Goal: Register for event/course: Register for event/course

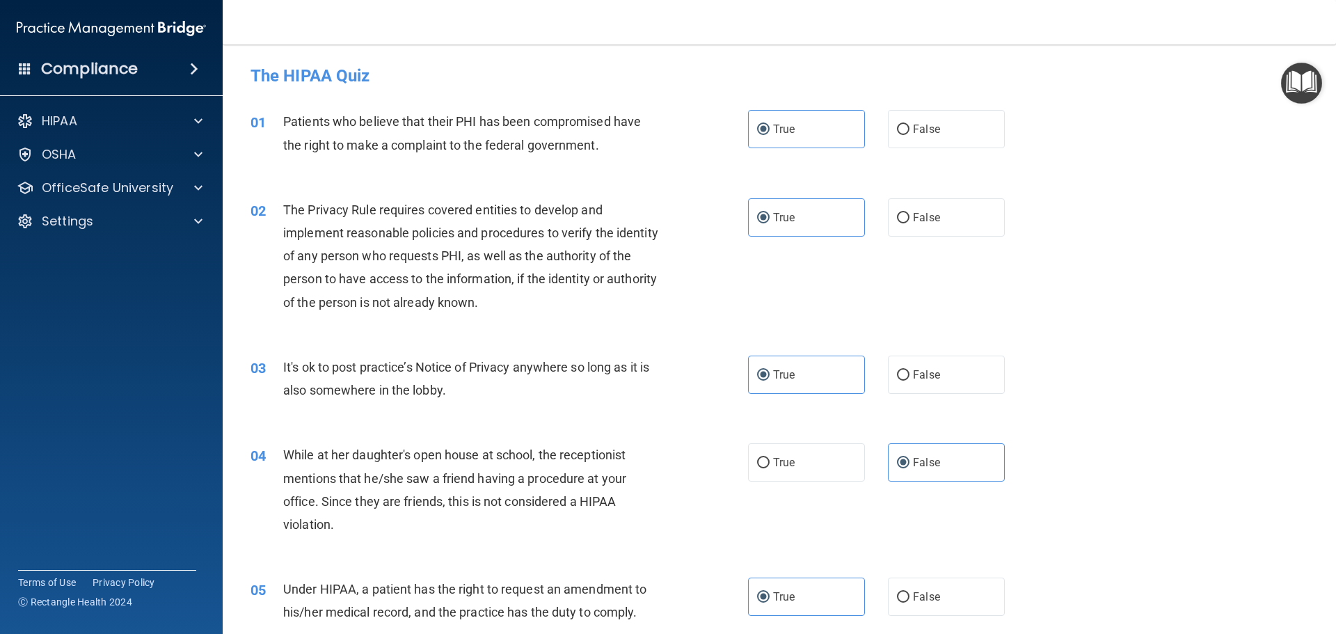
scroll to position [1740, 0]
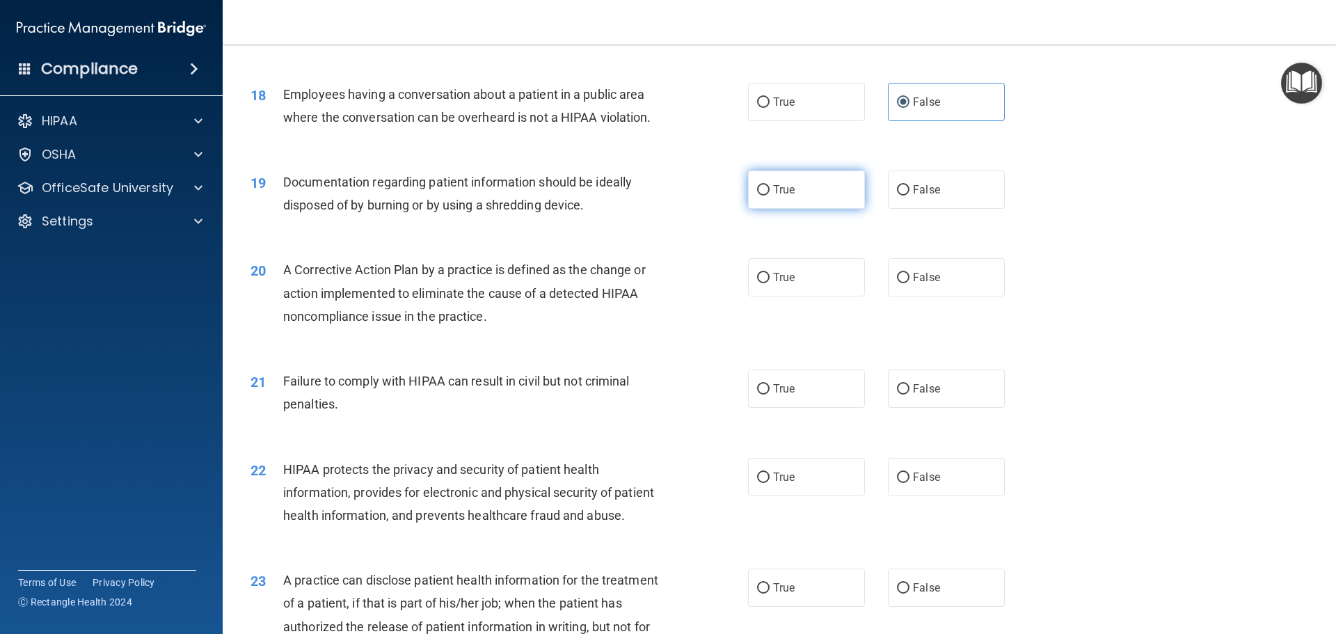
click at [788, 196] on span "True" at bounding box center [784, 189] width 22 height 13
click at [770, 196] on input "True" at bounding box center [763, 190] width 13 height 10
radio input "true"
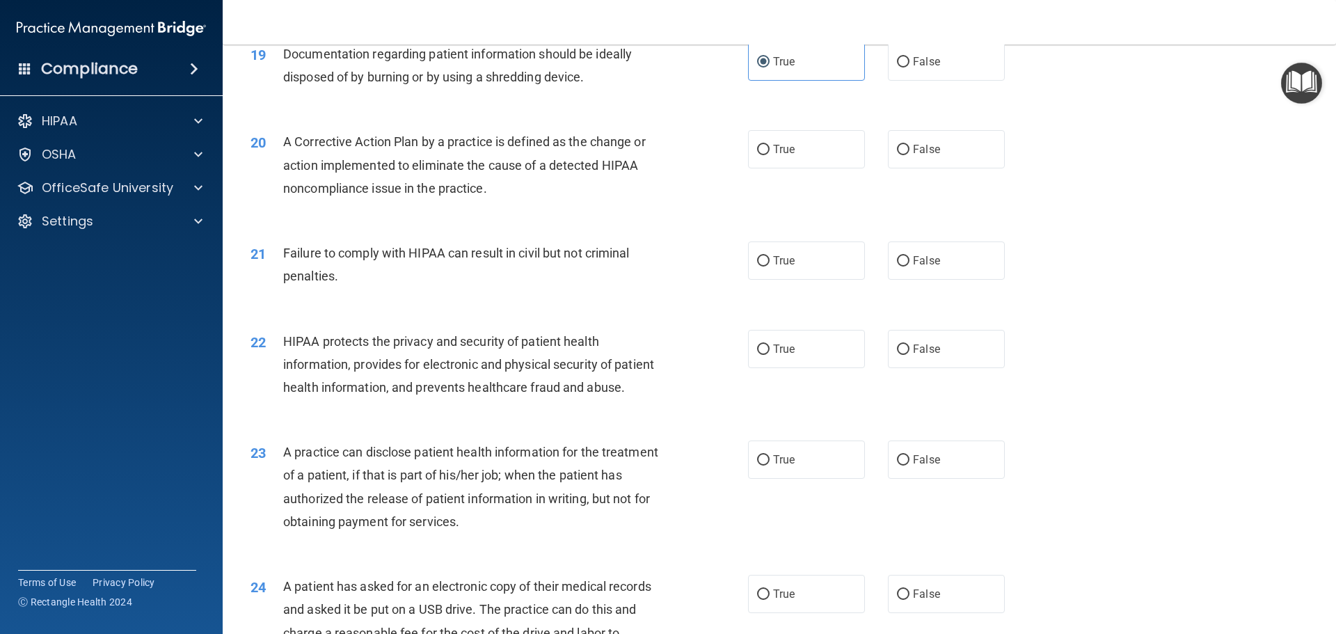
scroll to position [1879, 0]
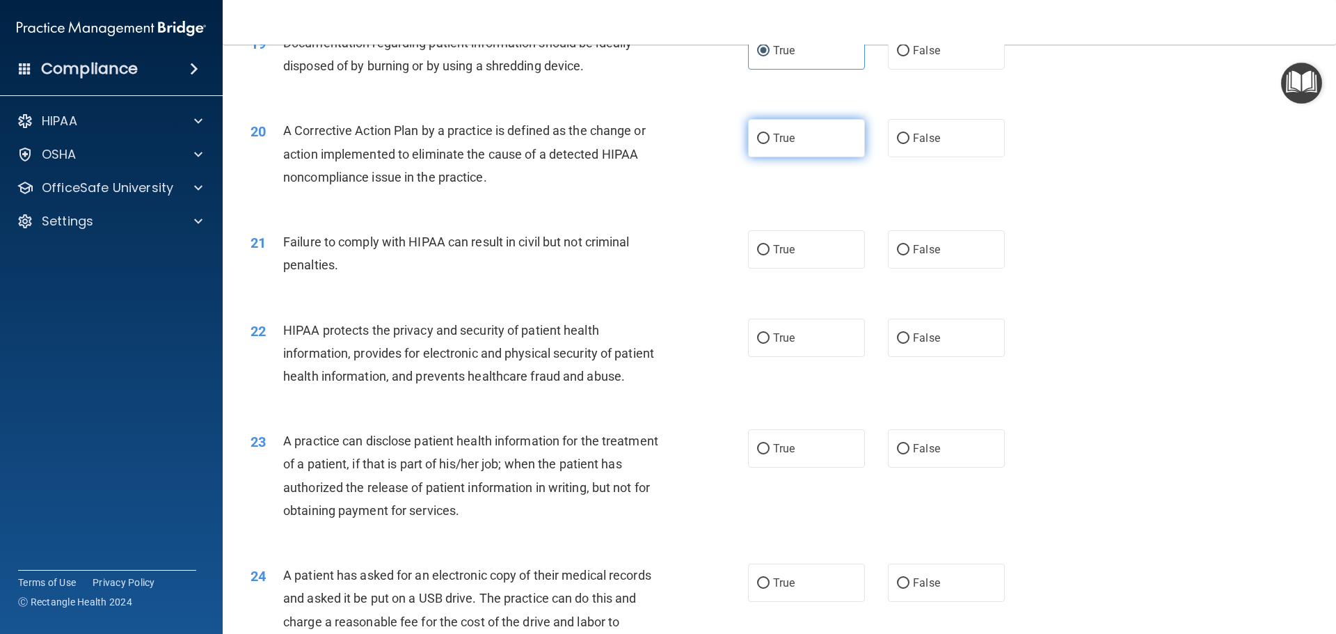
click at [771, 157] on label "True" at bounding box center [806, 138] width 117 height 38
click at [770, 144] on input "True" at bounding box center [763, 139] width 13 height 10
radio input "true"
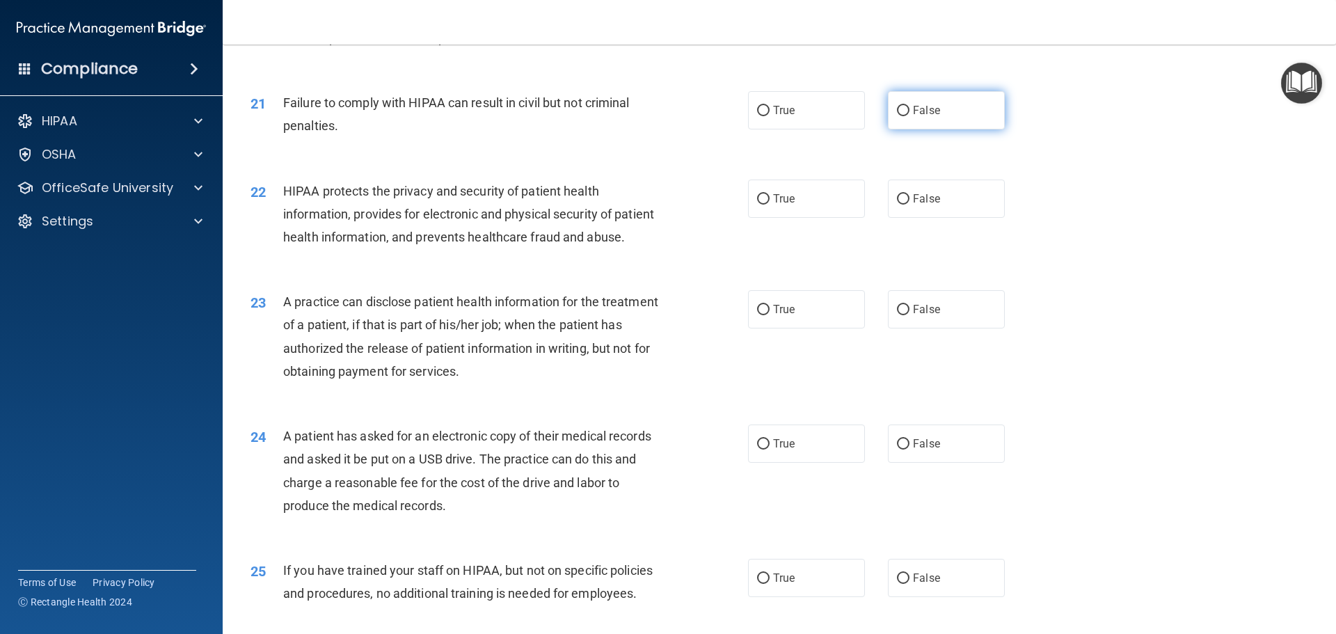
click at [935, 129] on label "False" at bounding box center [946, 110] width 117 height 38
click at [910, 116] on input "False" at bounding box center [903, 111] width 13 height 10
radio input "true"
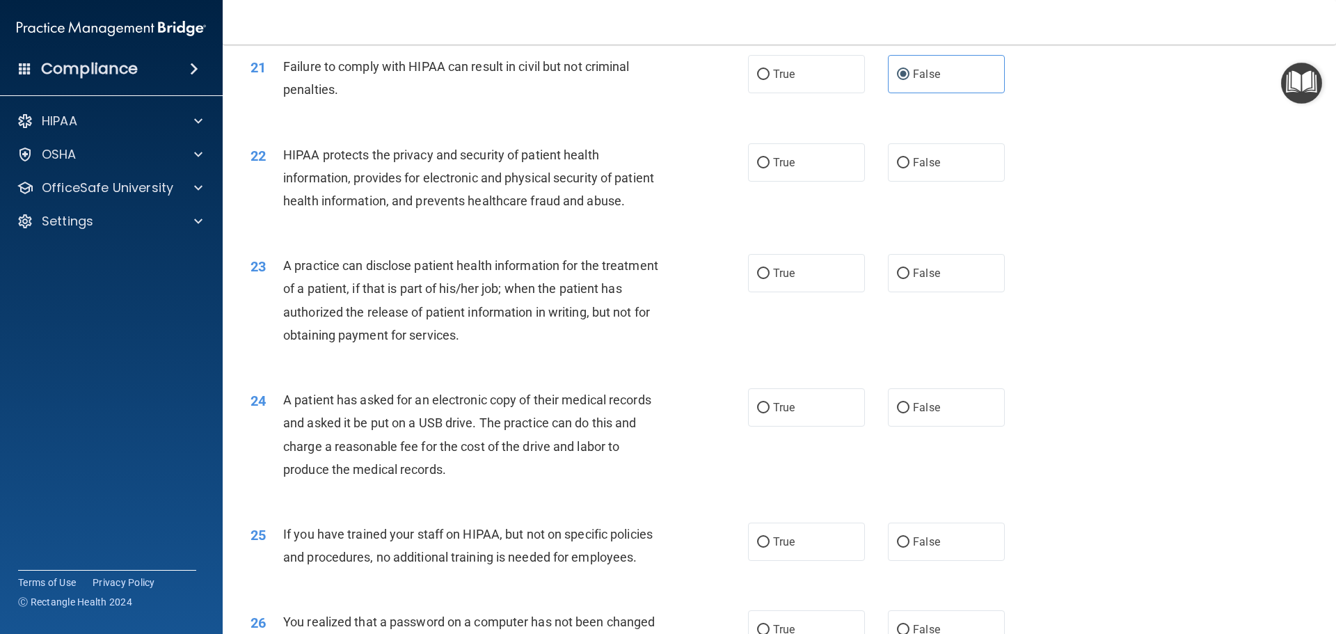
scroll to position [2088, 0]
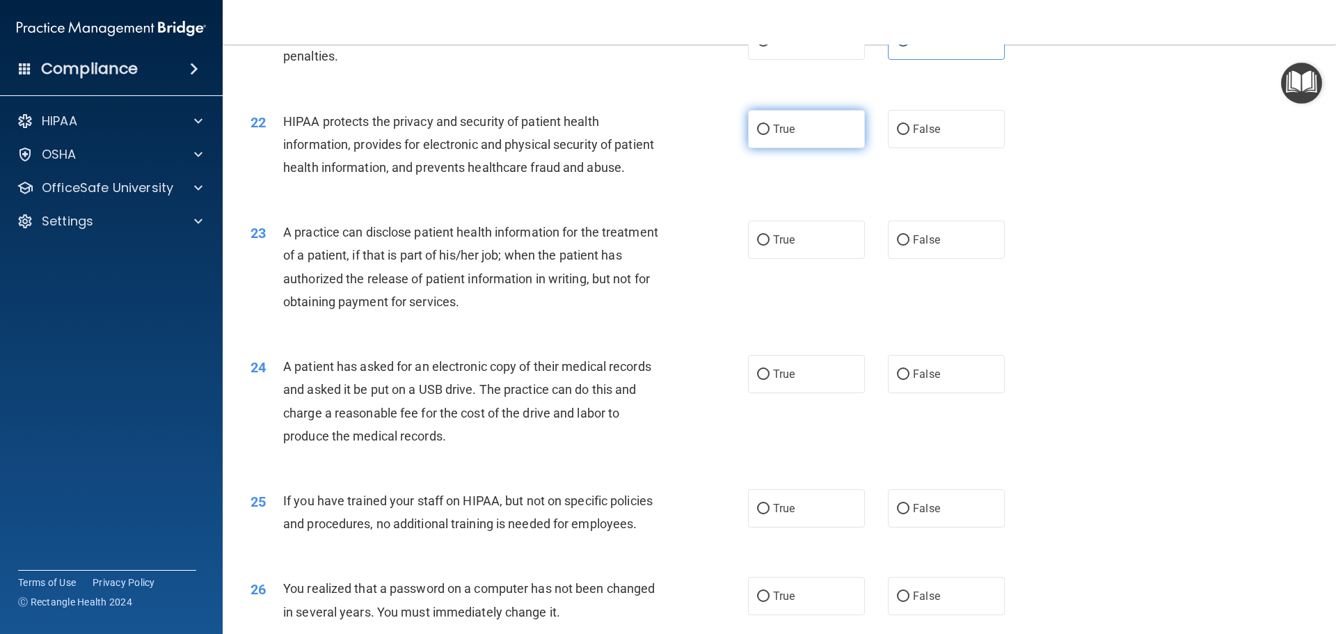
click at [771, 148] on label "True" at bounding box center [806, 129] width 117 height 38
click at [770, 135] on input "True" at bounding box center [763, 130] width 13 height 10
radio input "true"
click at [791, 259] on label "True" at bounding box center [806, 240] width 117 height 38
click at [770, 246] on input "True" at bounding box center [763, 240] width 13 height 10
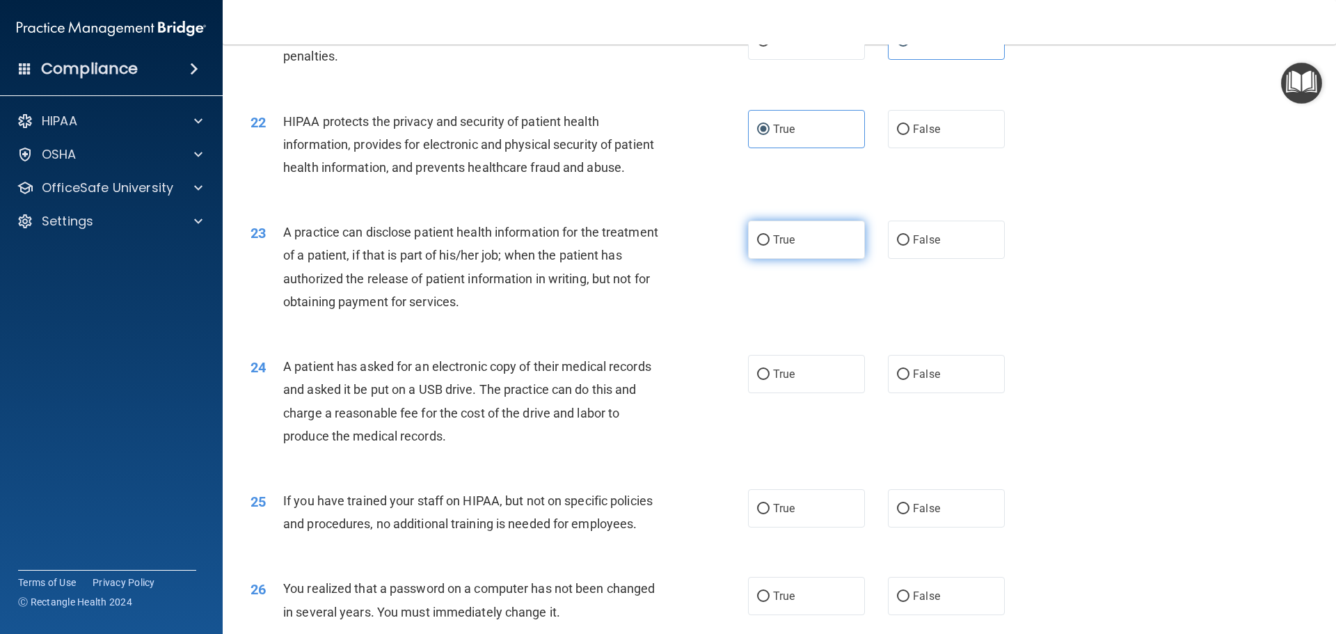
radio input "true"
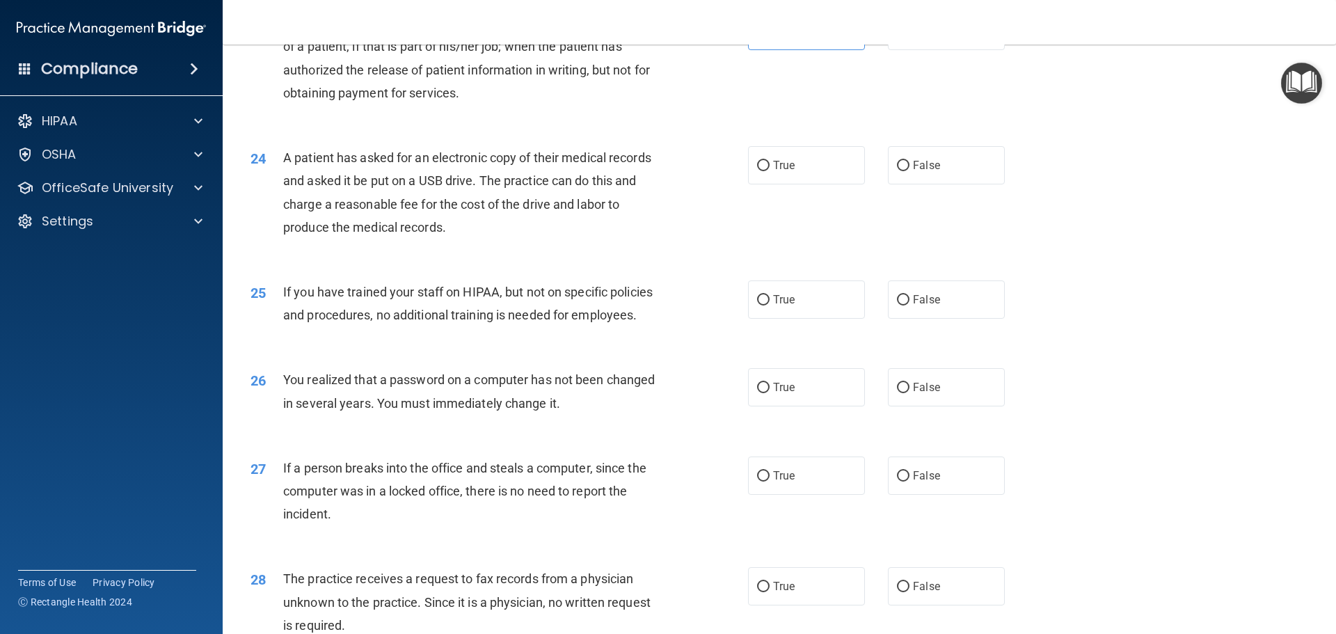
scroll to position [2366, 0]
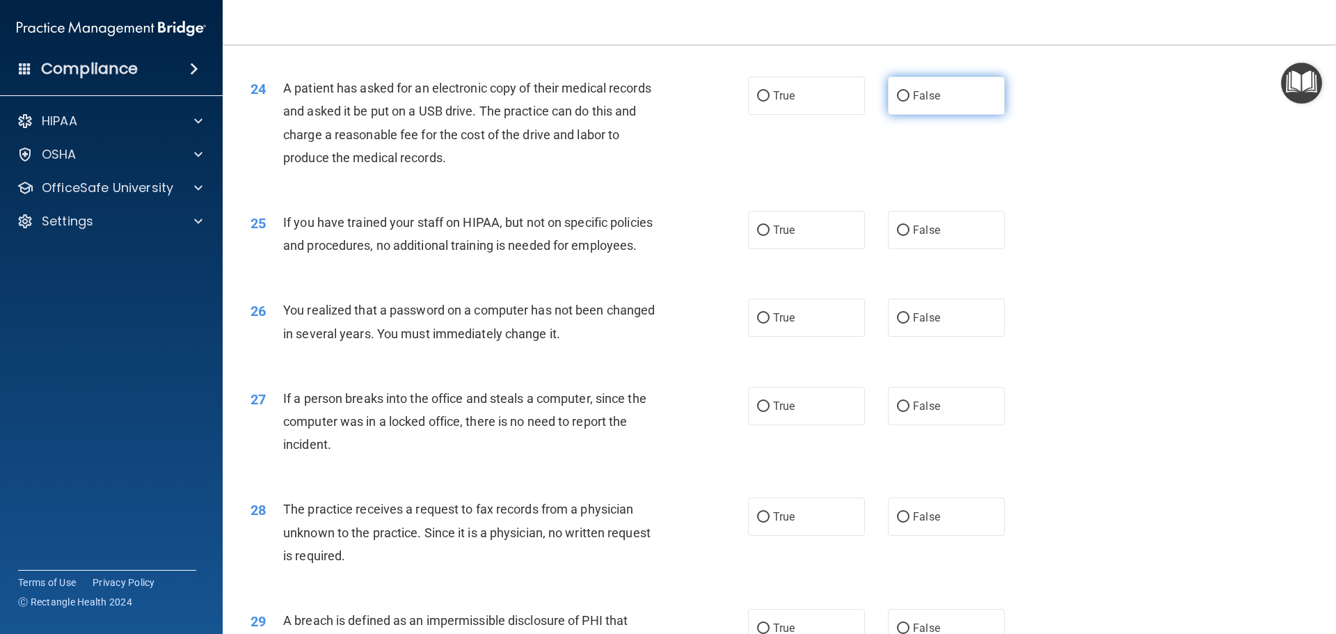
click at [903, 115] on label "False" at bounding box center [946, 96] width 117 height 38
click at [903, 102] on input "False" at bounding box center [903, 96] width 13 height 10
radio input "true"
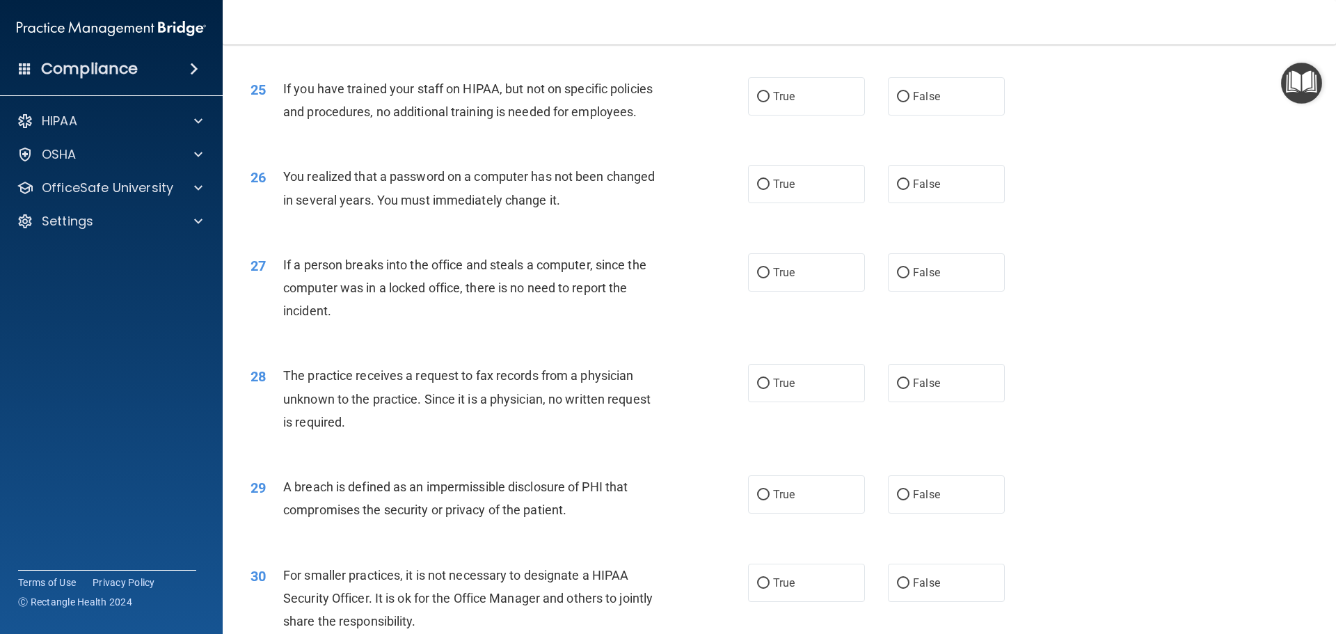
scroll to position [2505, 0]
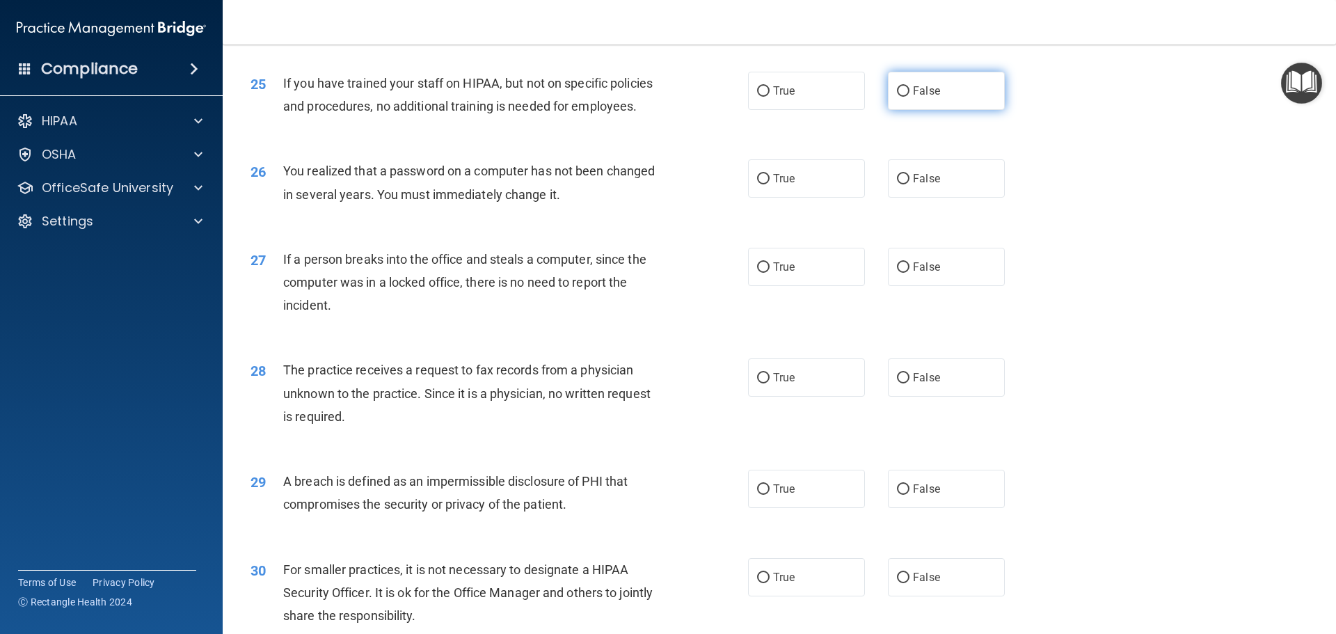
click at [897, 97] on input "False" at bounding box center [903, 91] width 13 height 10
radio input "true"
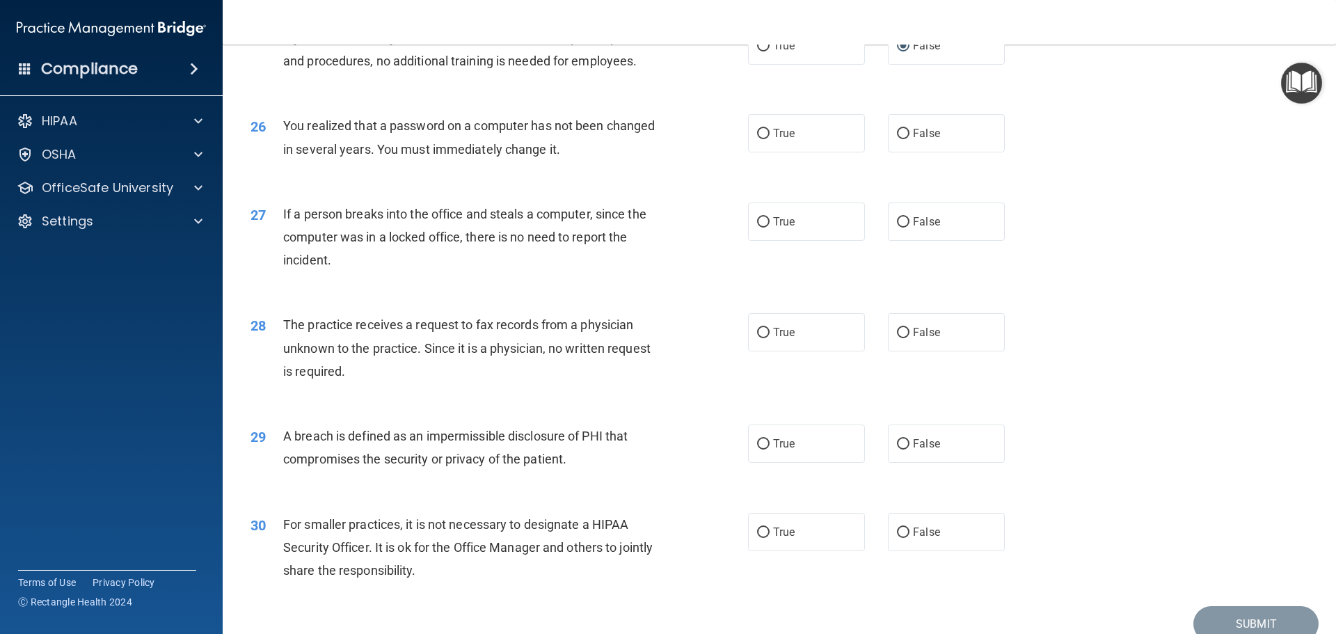
scroll to position [2575, 0]
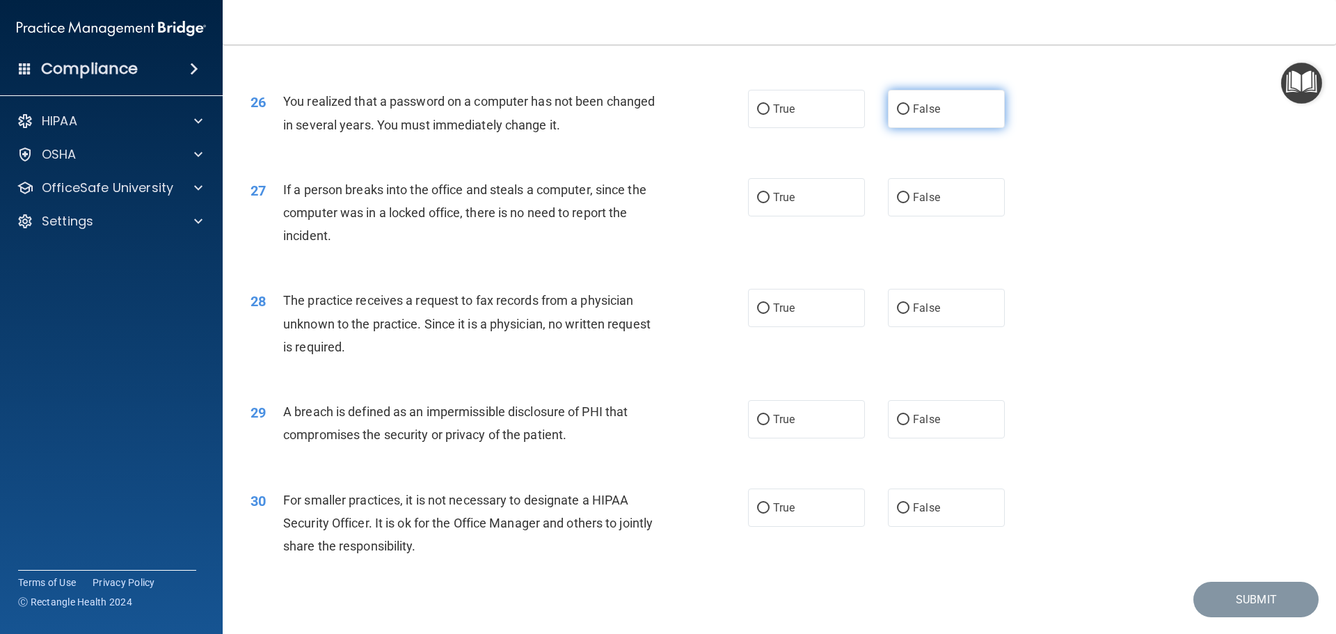
click at [913, 116] on span "False" at bounding box center [926, 108] width 27 height 13
click at [910, 115] on input "False" at bounding box center [903, 109] width 13 height 10
radio input "true"
click at [786, 116] on span "True" at bounding box center [784, 108] width 22 height 13
click at [770, 115] on input "True" at bounding box center [763, 109] width 13 height 10
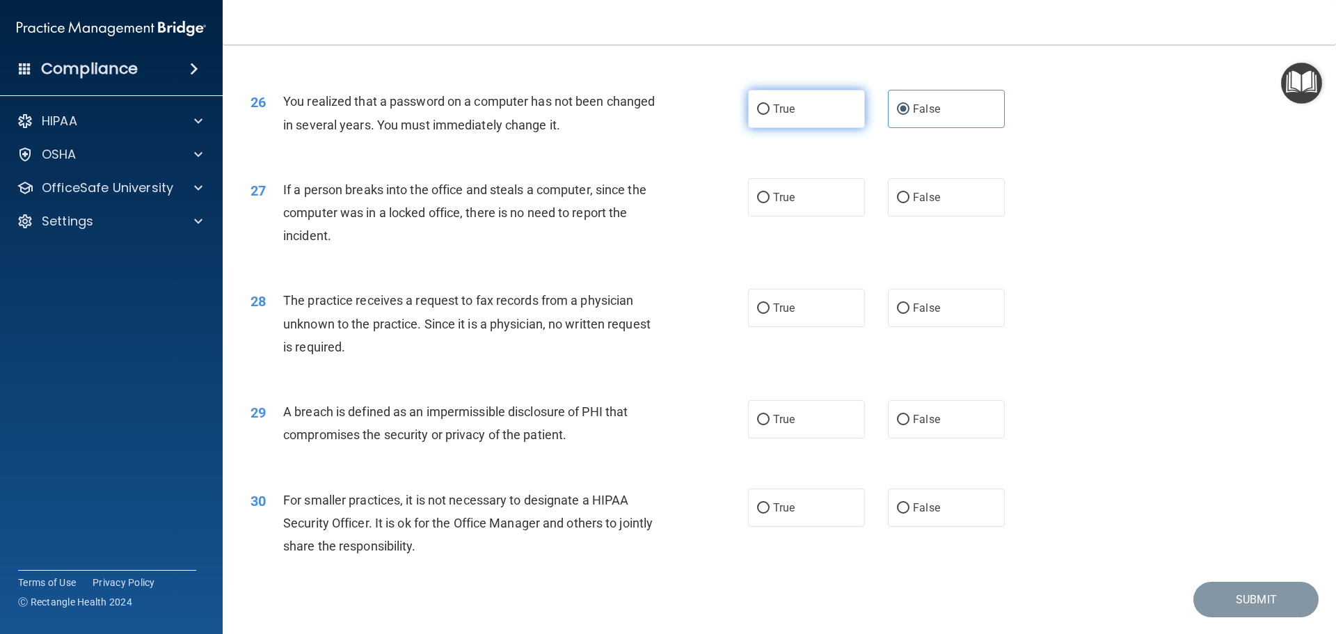
radio input "true"
radio input "false"
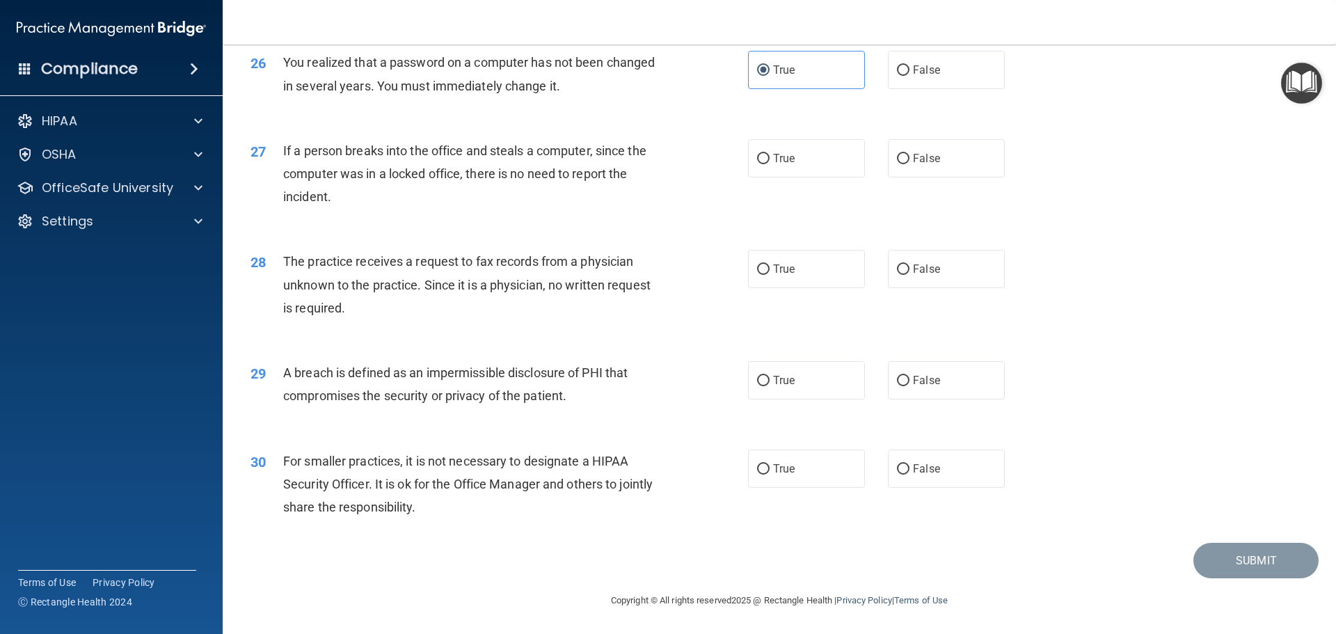
scroll to position [2660, 0]
click at [880, 146] on div "True False" at bounding box center [888, 158] width 280 height 38
click at [888, 151] on label "False" at bounding box center [946, 158] width 117 height 38
click at [897, 154] on input "False" at bounding box center [903, 159] width 13 height 10
radio input "true"
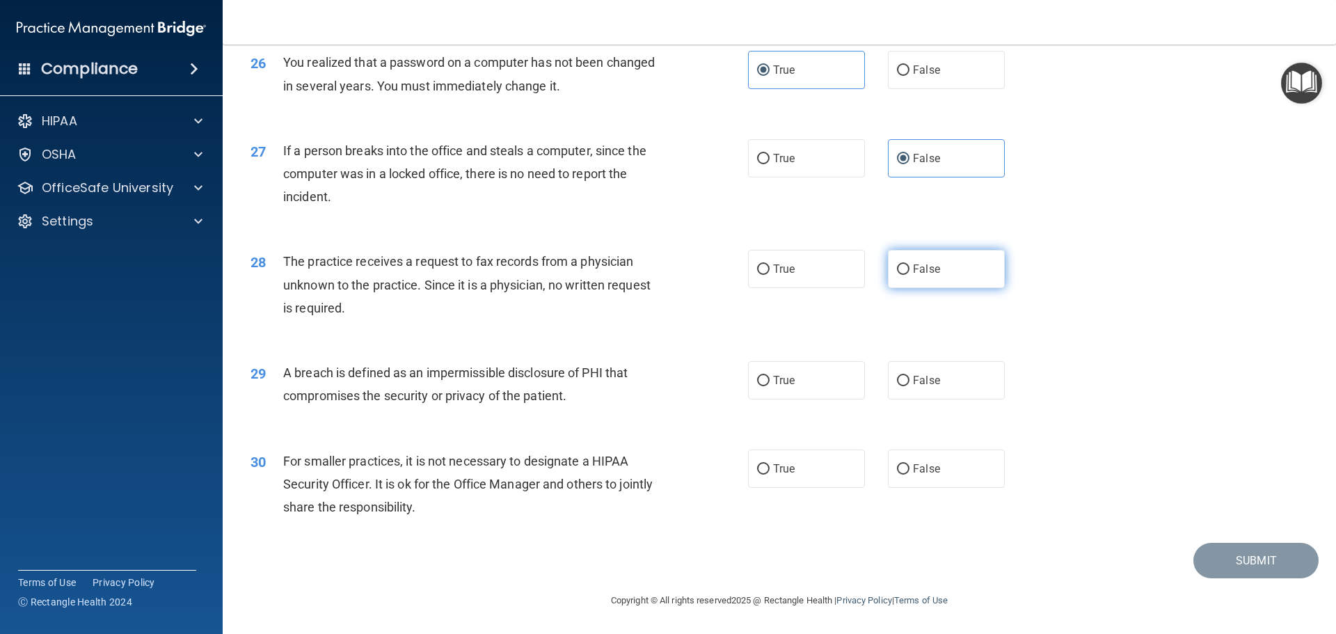
click at [927, 271] on span "False" at bounding box center [926, 268] width 27 height 13
click at [910, 271] on input "False" at bounding box center [903, 269] width 13 height 10
radio input "true"
click at [788, 379] on span "True" at bounding box center [784, 380] width 22 height 13
click at [770, 379] on input "True" at bounding box center [763, 381] width 13 height 10
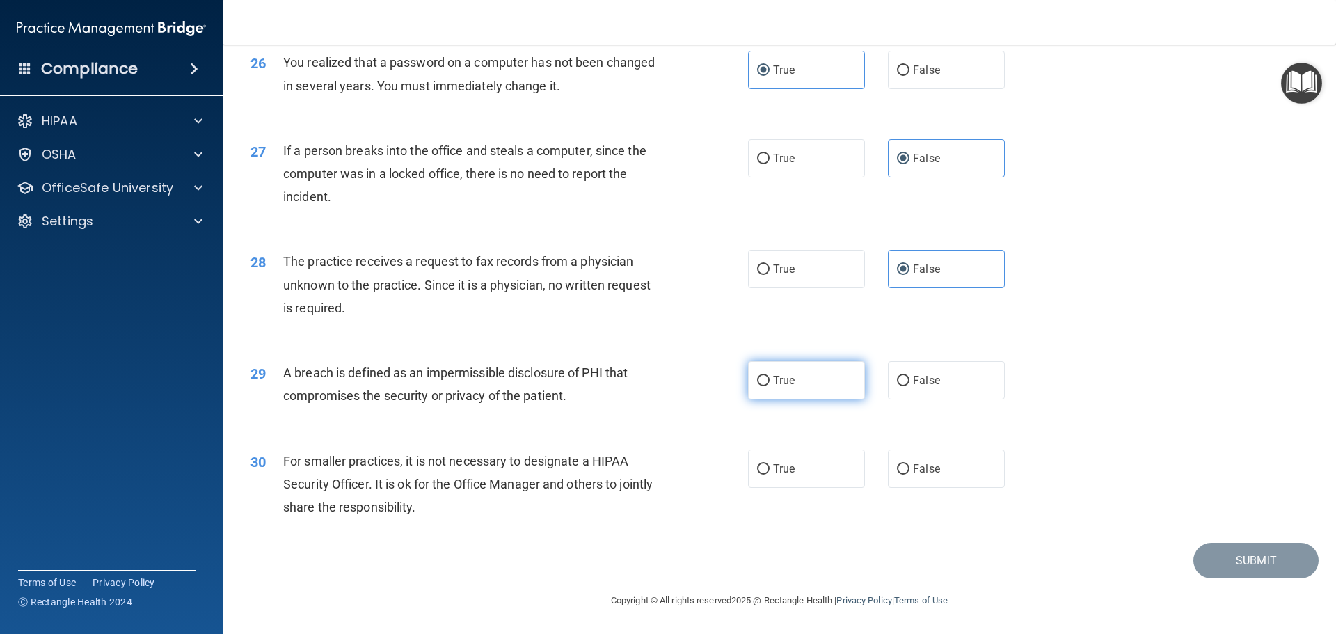
radio input "true"
click at [946, 482] on label "False" at bounding box center [946, 469] width 117 height 38
click at [910, 475] on input "False" at bounding box center [903, 469] width 13 height 10
radio input "true"
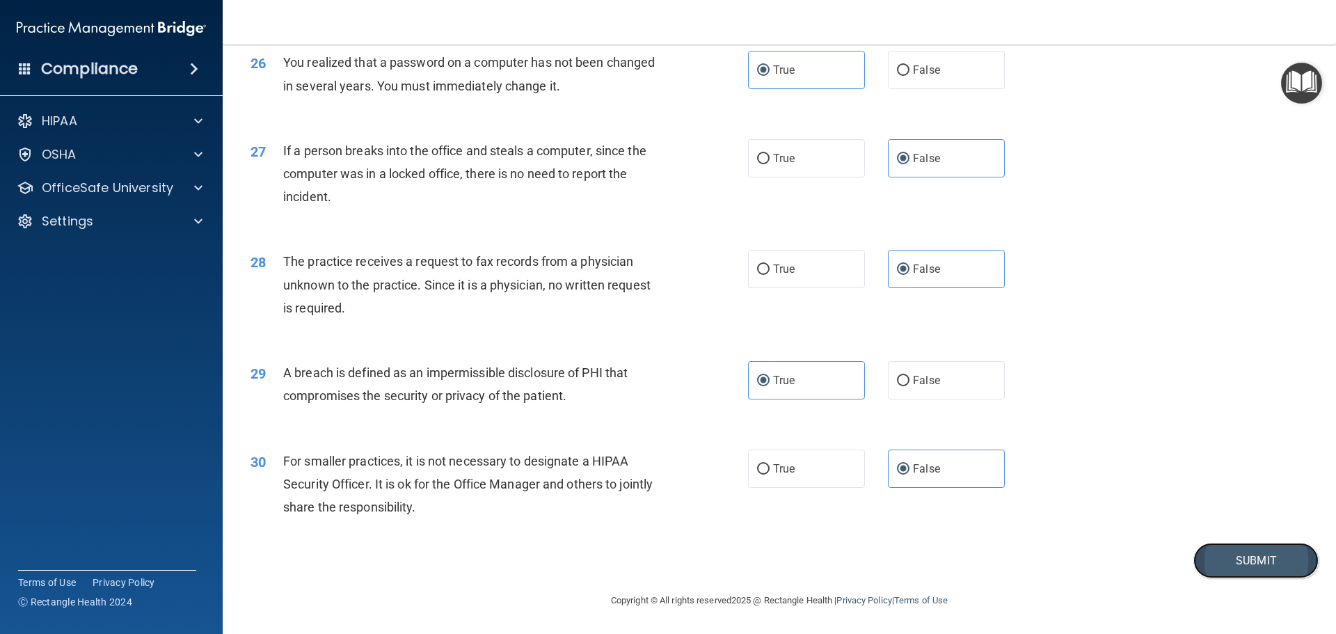
click at [1264, 562] on button "Submit" at bounding box center [1255, 560] width 125 height 35
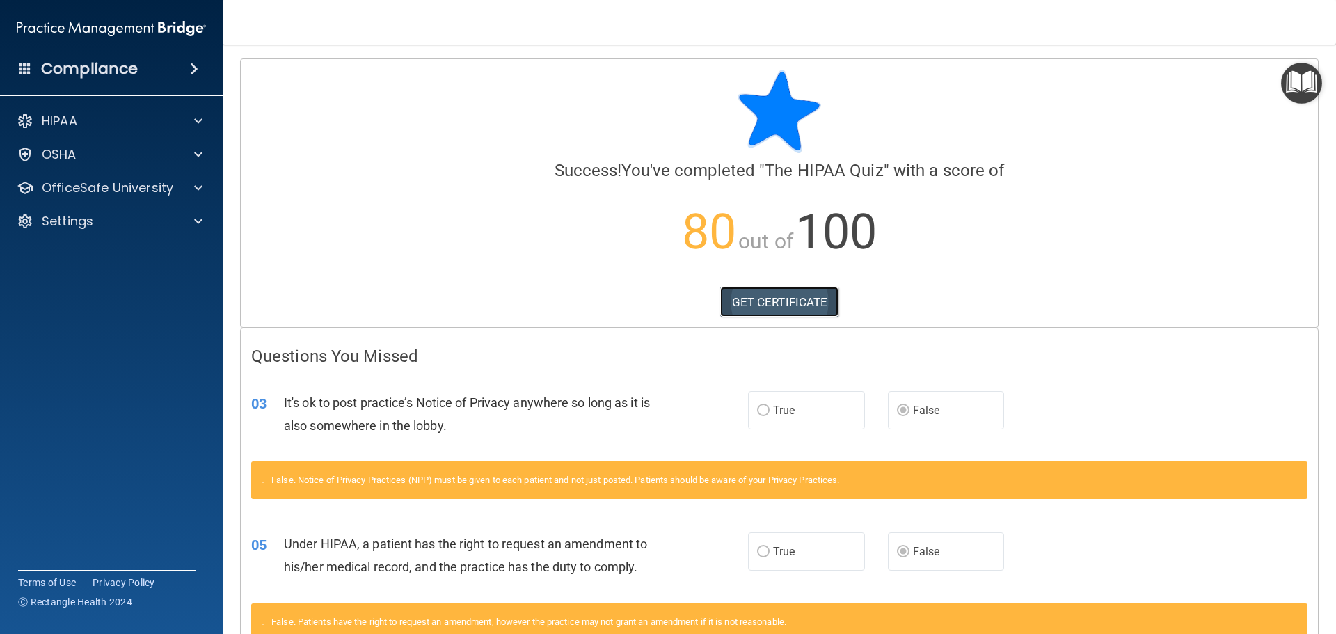
click at [756, 310] on link "GET CERTIFICATE" at bounding box center [779, 302] width 119 height 31
click at [116, 191] on p "OfficeSafe University" at bounding box center [108, 188] width 132 height 17
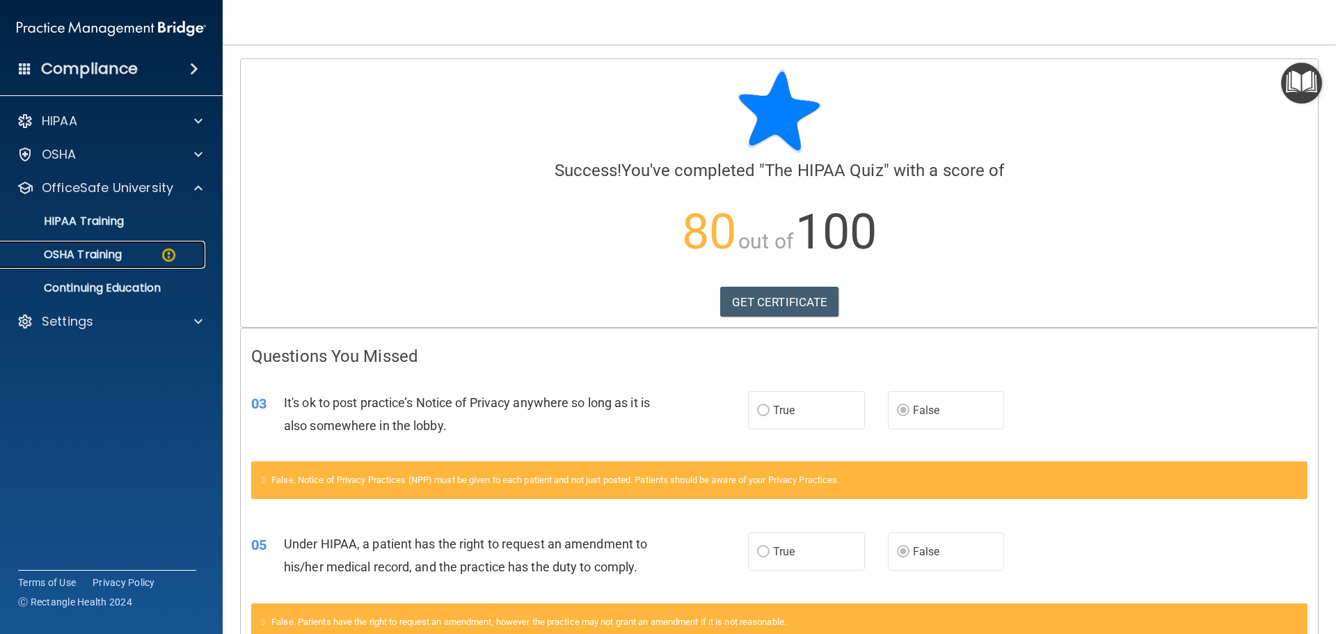
click at [111, 251] on p "OSHA Training" at bounding box center [65, 255] width 113 height 14
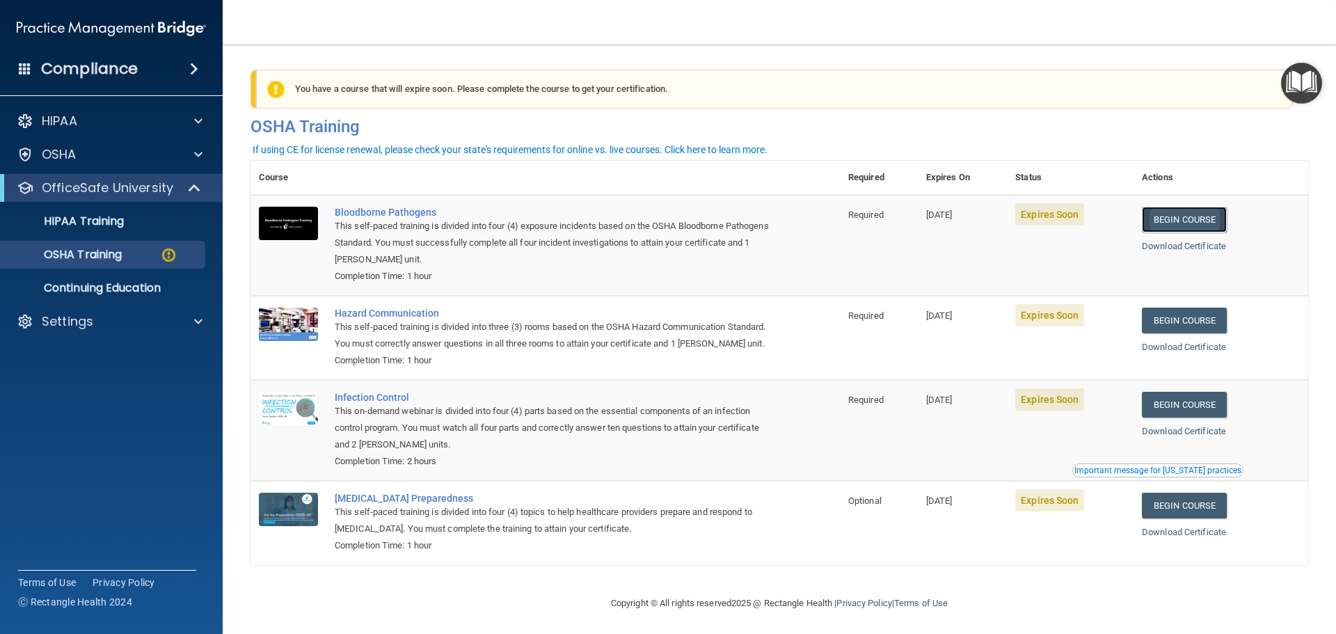
click at [1172, 223] on link "Begin Course" at bounding box center [1184, 220] width 85 height 26
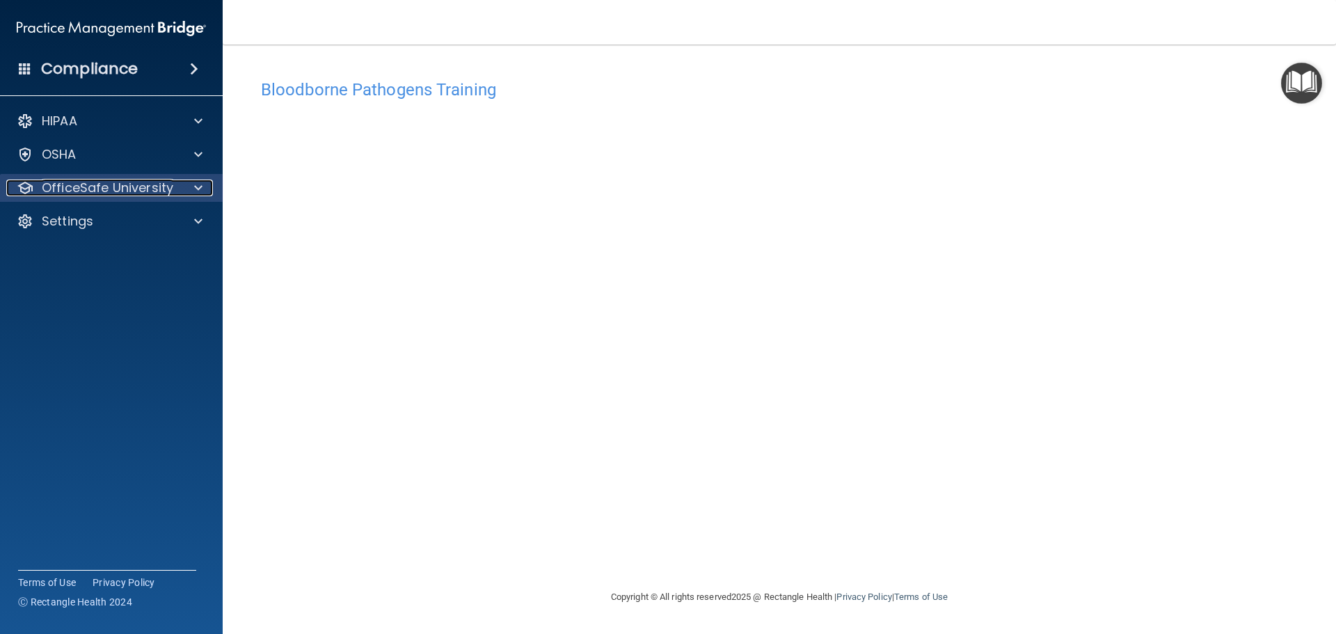
click at [85, 185] on p "OfficeSafe University" at bounding box center [108, 188] width 132 height 17
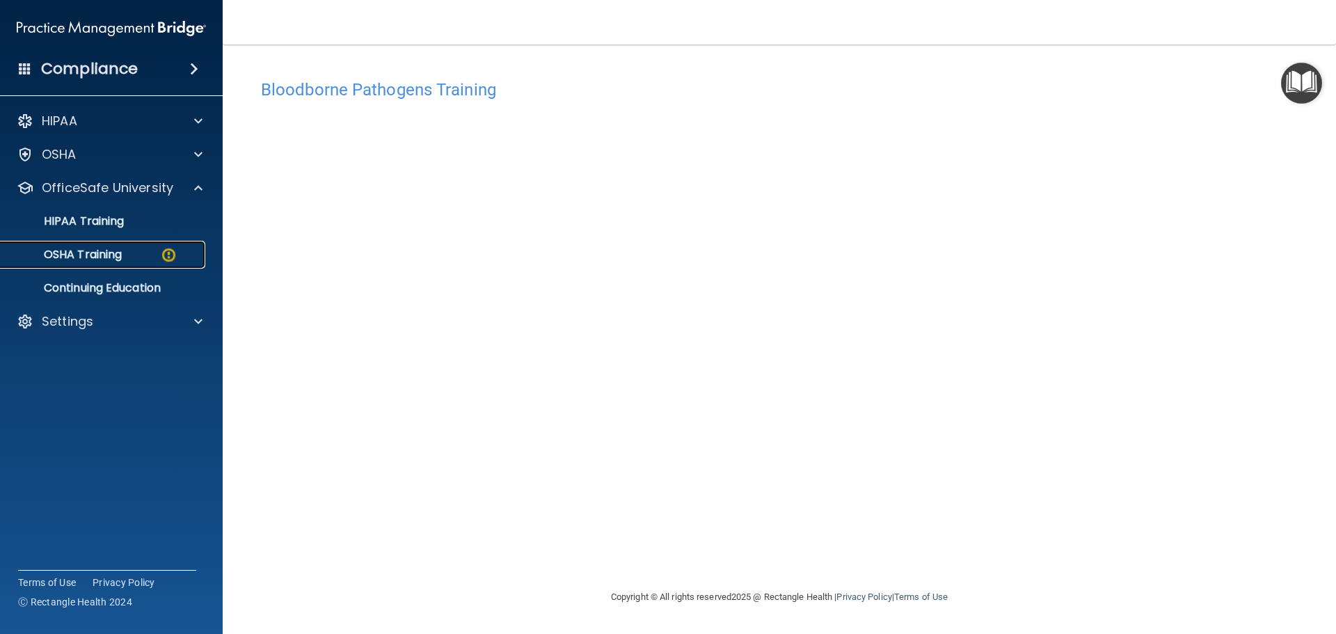
click at [88, 256] on p "OSHA Training" at bounding box center [65, 255] width 113 height 14
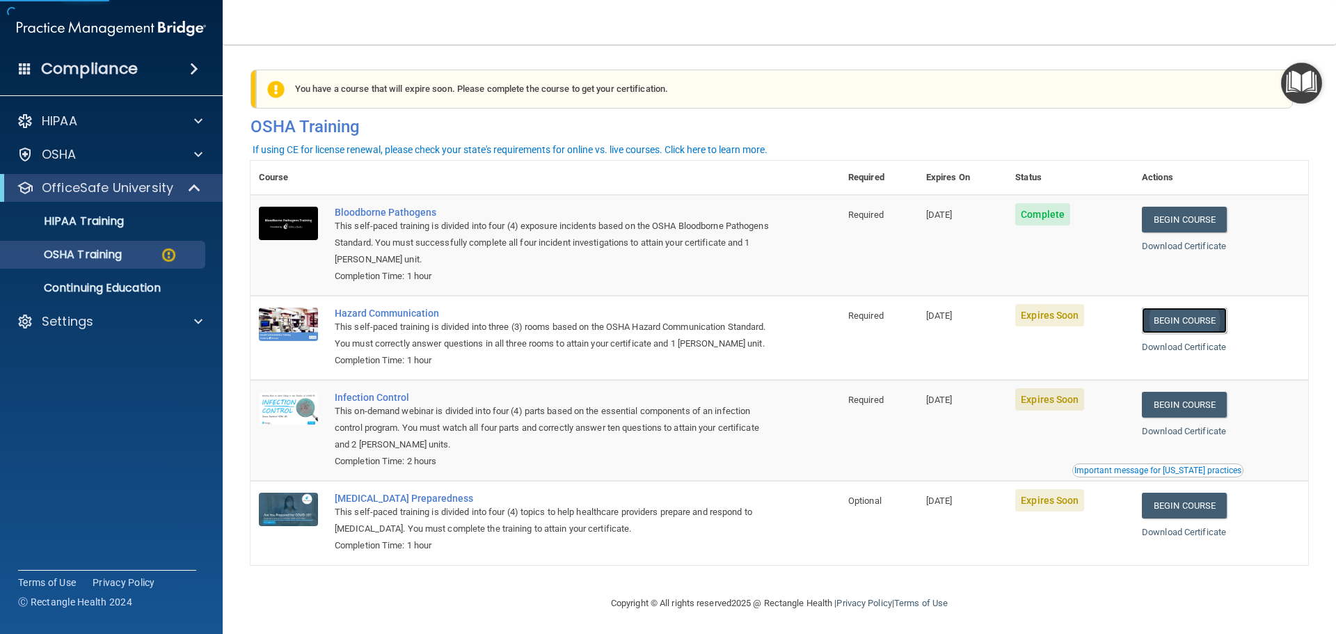
click at [1155, 326] on link "Begin Course" at bounding box center [1184, 321] width 85 height 26
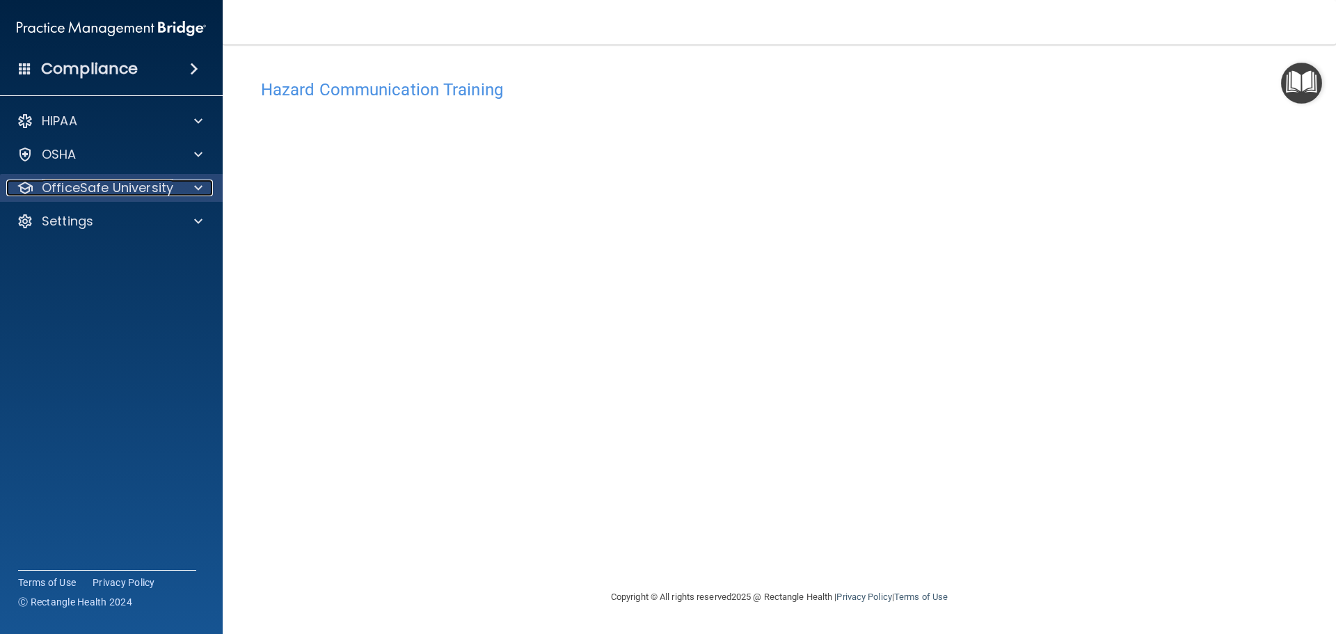
click at [163, 182] on p "OfficeSafe University" at bounding box center [108, 188] width 132 height 17
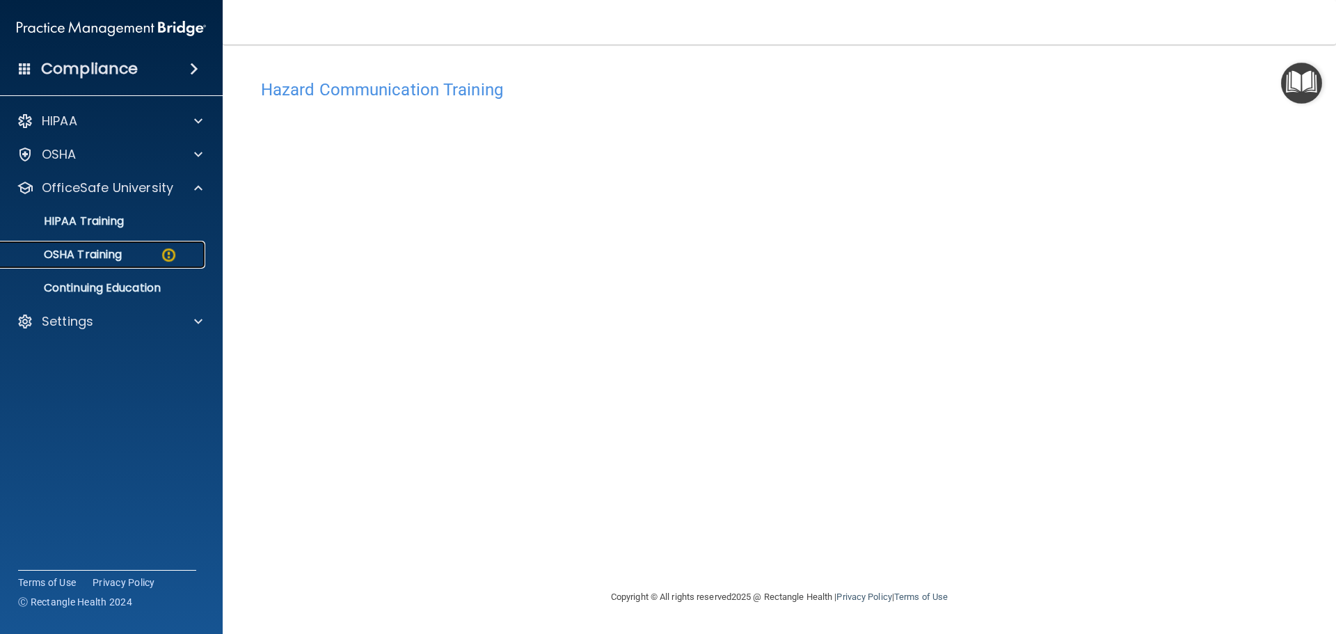
click at [134, 251] on div "OSHA Training" at bounding box center [104, 255] width 190 height 14
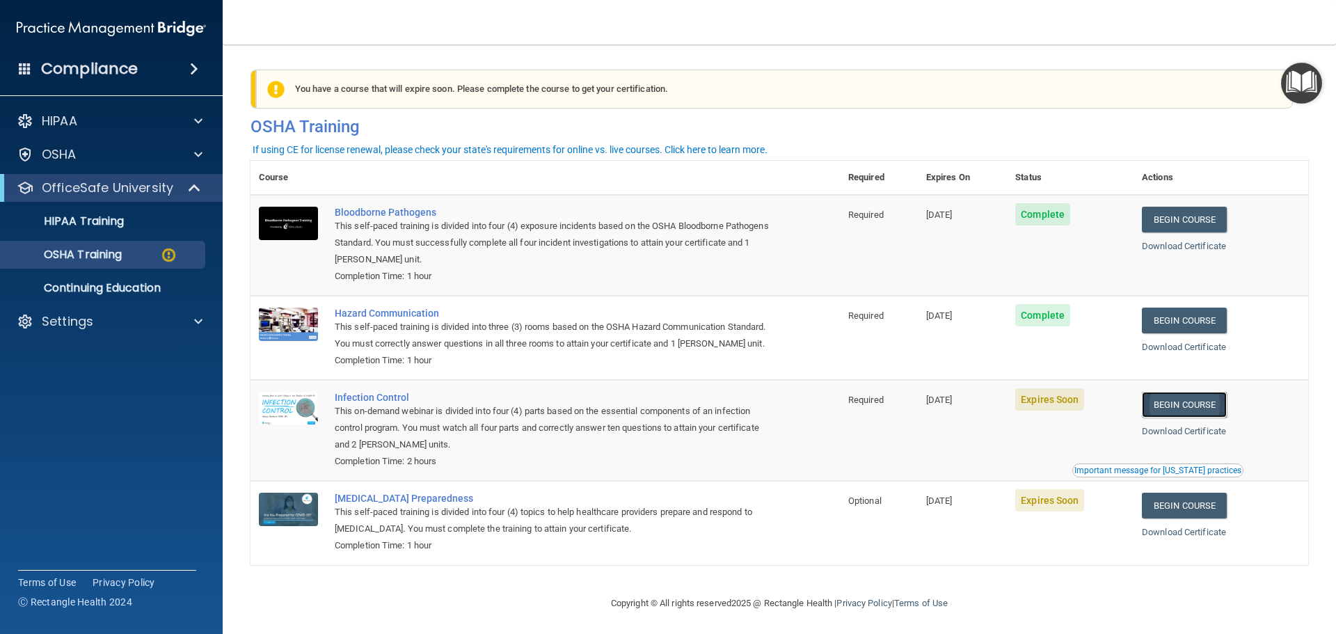
click at [1202, 418] on link "Begin Course" at bounding box center [1184, 405] width 85 height 26
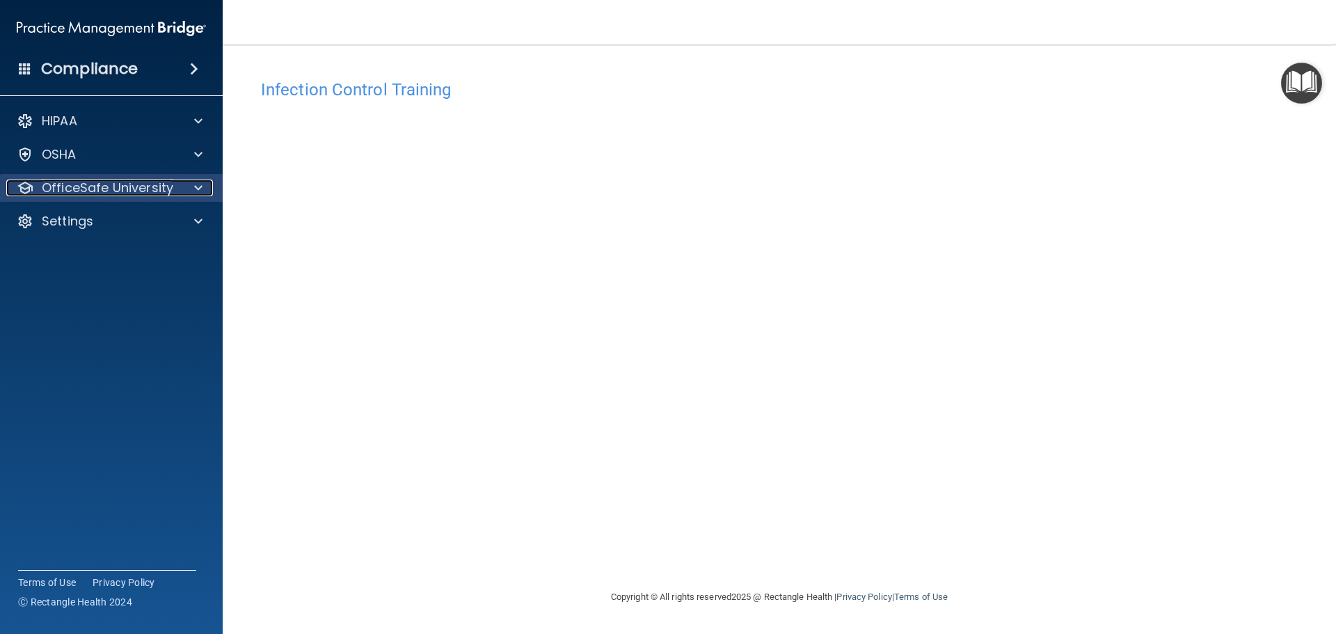
click at [209, 187] on div at bounding box center [196, 188] width 35 height 17
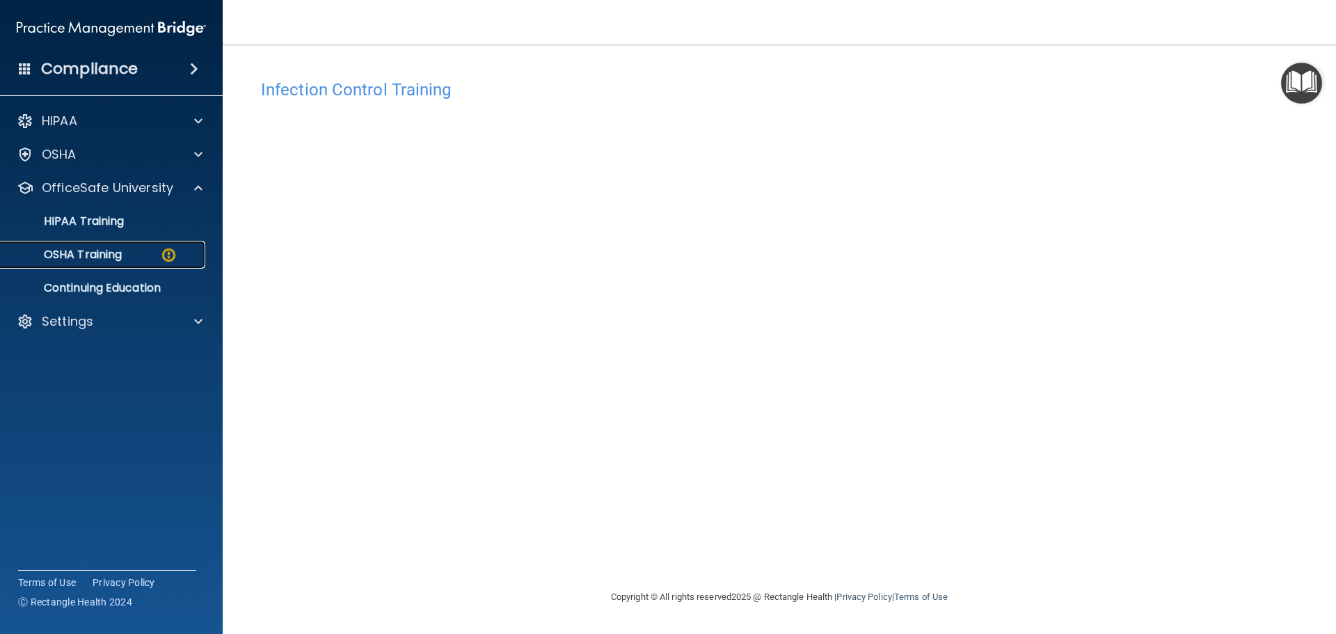
click at [170, 259] on img at bounding box center [168, 254] width 17 height 17
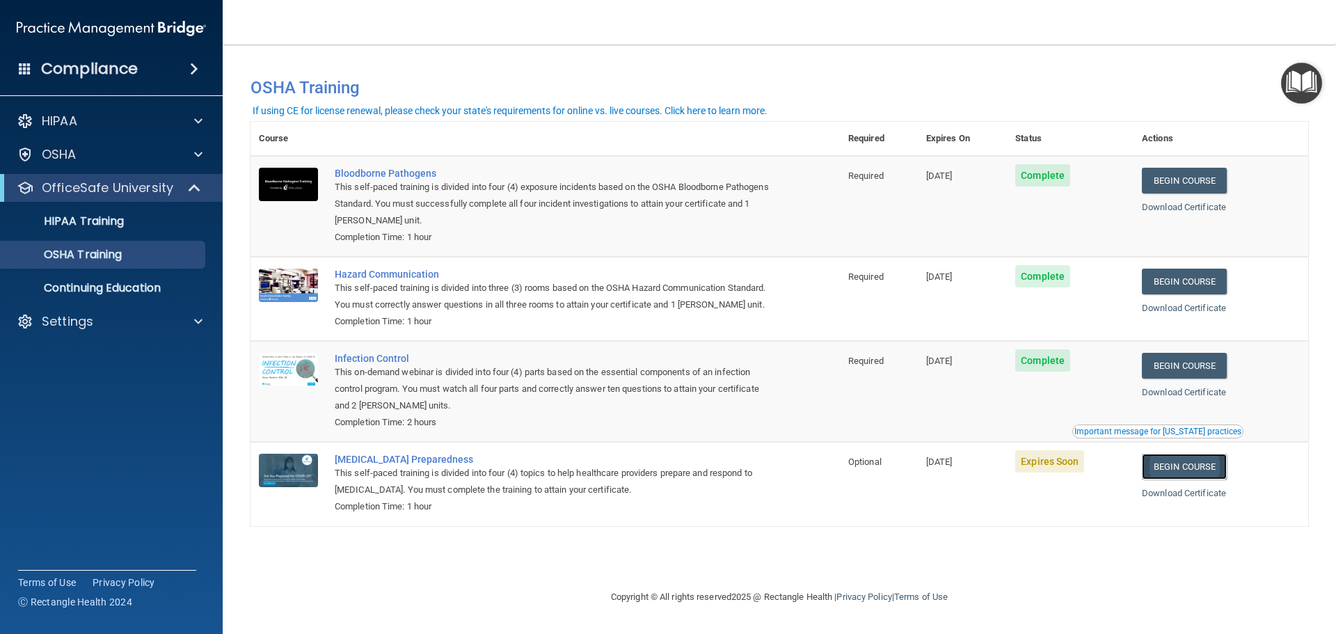
click at [1179, 479] on link "Begin Course" at bounding box center [1184, 467] width 85 height 26
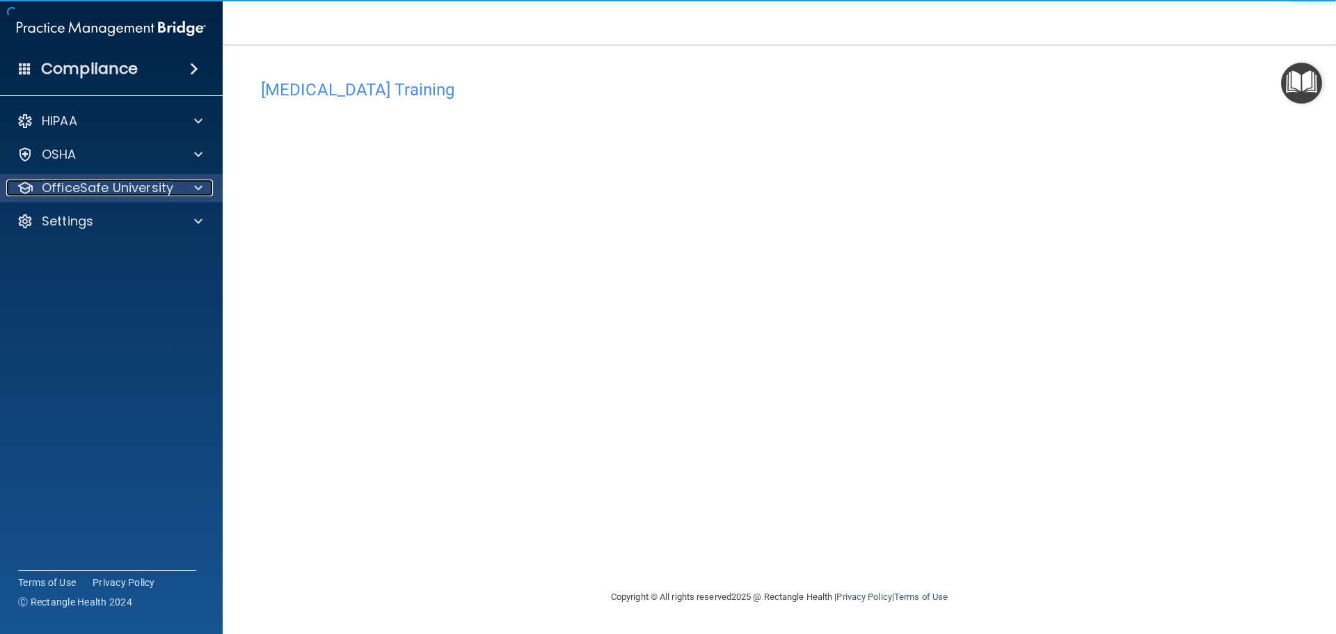
click at [172, 183] on div "OfficeSafe University" at bounding box center [92, 188] width 173 height 17
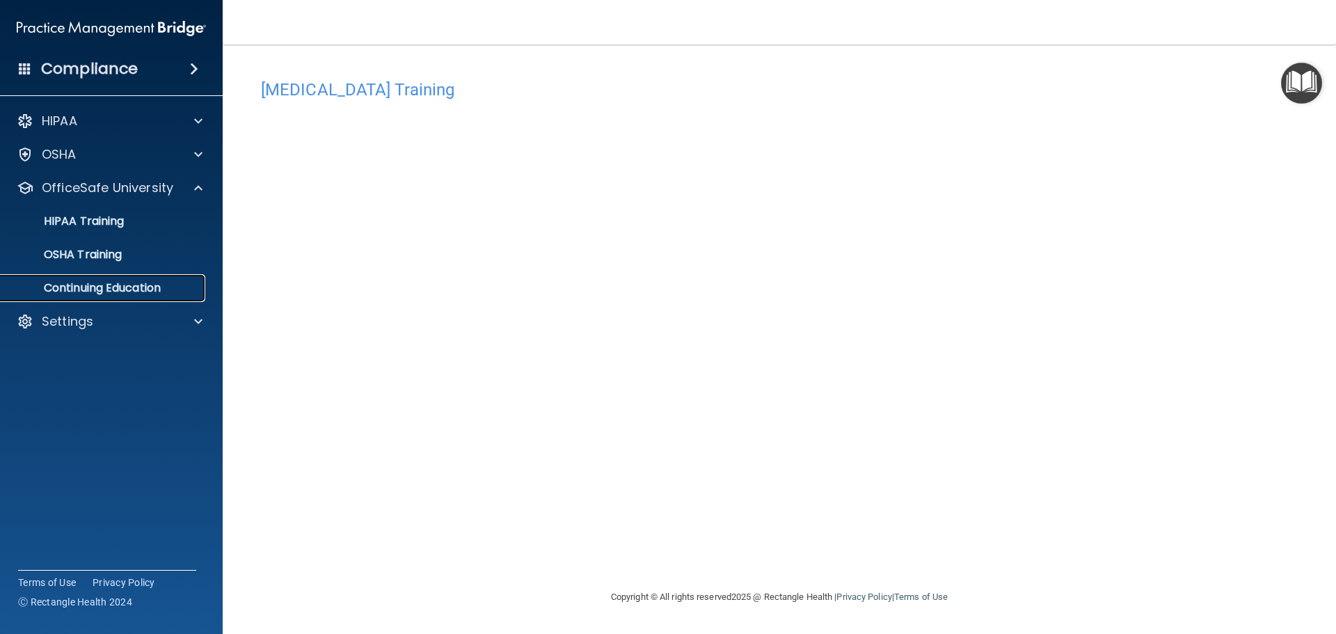
click at [86, 287] on p "Continuing Education" at bounding box center [104, 288] width 190 height 14
